Goal: Book appointment/travel/reservation

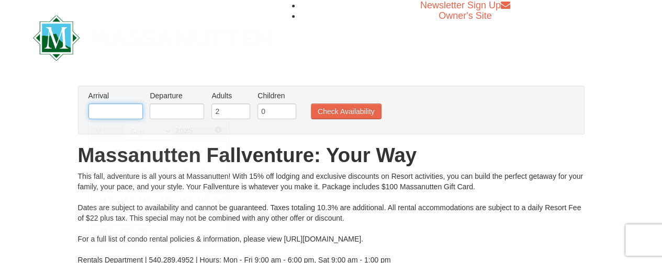
click at [104, 107] on input "text" at bounding box center [115, 112] width 54 height 16
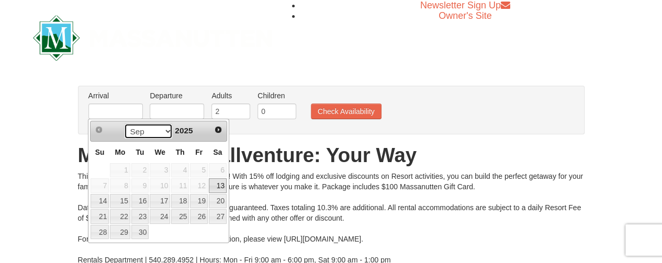
click at [166, 128] on select "Sep Oct Nov Dec" at bounding box center [148, 132] width 49 height 16
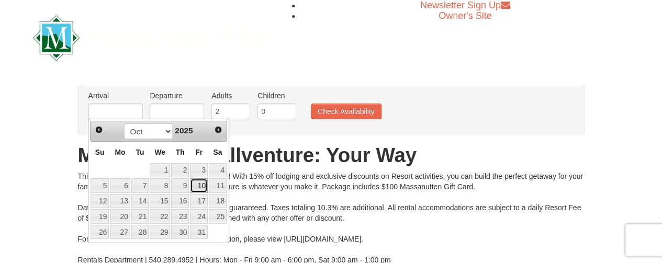
click at [203, 184] on link "10" at bounding box center [199, 185] width 18 height 15
type input "[DATE]"
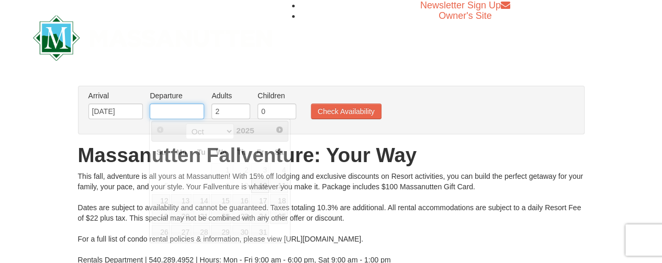
click at [170, 108] on input "text" at bounding box center [177, 112] width 54 height 16
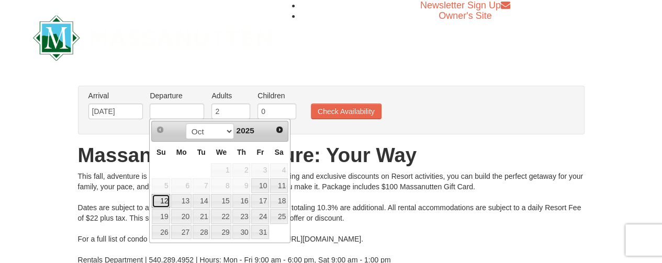
click at [164, 200] on link "12" at bounding box center [161, 201] width 18 height 15
type input "[DATE]"
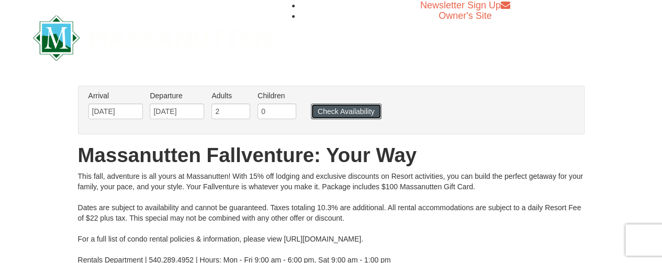
click at [340, 111] on button "Check Availability" at bounding box center [346, 112] width 71 height 16
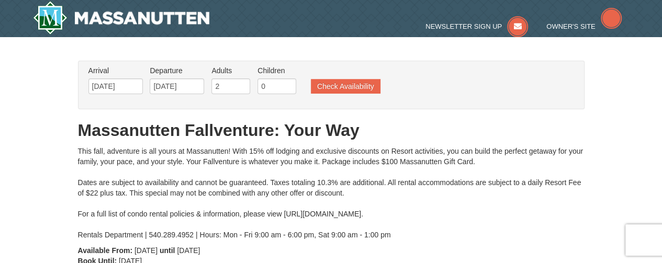
type input "[DATE]"
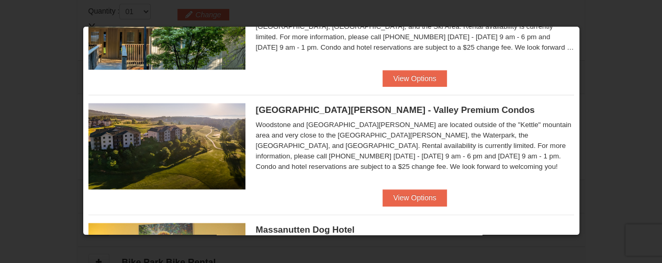
scroll to position [553, 0]
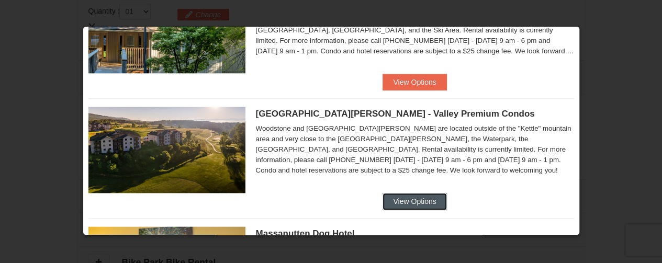
click at [416, 200] on button "View Options" at bounding box center [415, 201] width 64 height 17
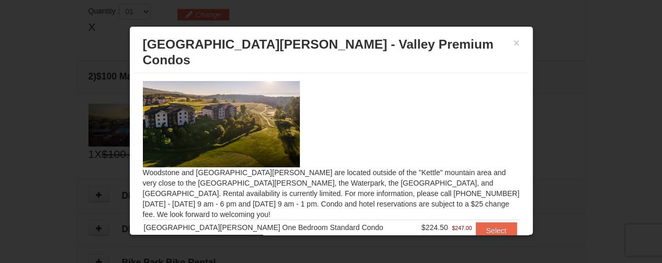
drag, startPoint x: 521, startPoint y: 120, endPoint x: 528, endPoint y: 141, distance: 21.7
click at [528, 141] on div "× Woodstone Meadows - Valley Premium Condos Woodstone and Woodstone Casa de Cam…" at bounding box center [331, 130] width 404 height 209
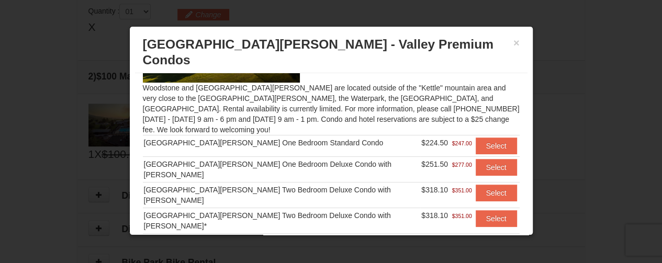
scroll to position [83, 0]
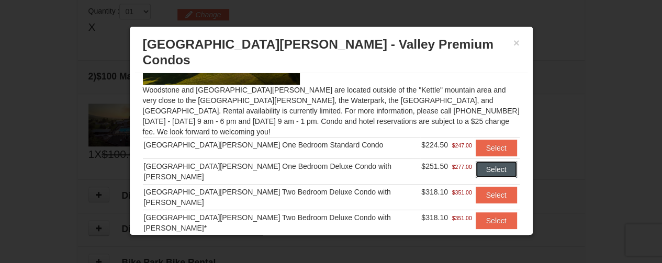
click at [476, 161] on button "Select" at bounding box center [496, 169] width 41 height 17
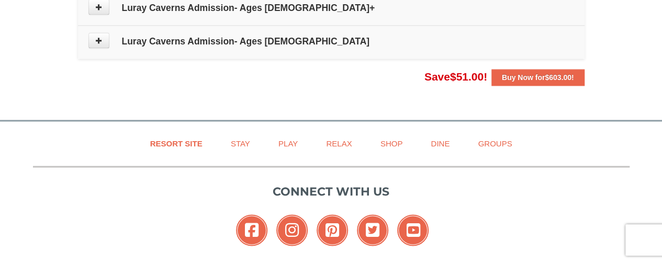
scroll to position [0, 0]
